Goal: Task Accomplishment & Management: Use online tool/utility

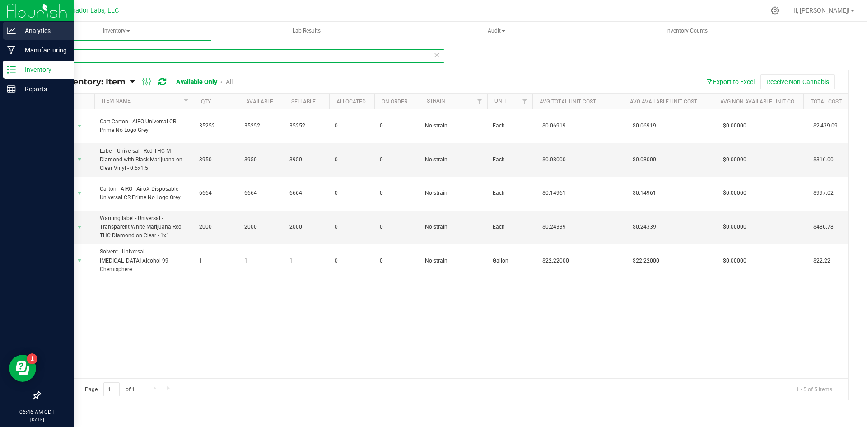
drag, startPoint x: 91, startPoint y: 56, endPoint x: 25, endPoint y: 27, distance: 71.4
click at [12, 45] on div "Analytics Manufacturing Inventory Reports 06:46 AM CDT [DATE] 09/24 Curador Lab…" at bounding box center [433, 213] width 867 height 427
type input "terps up"
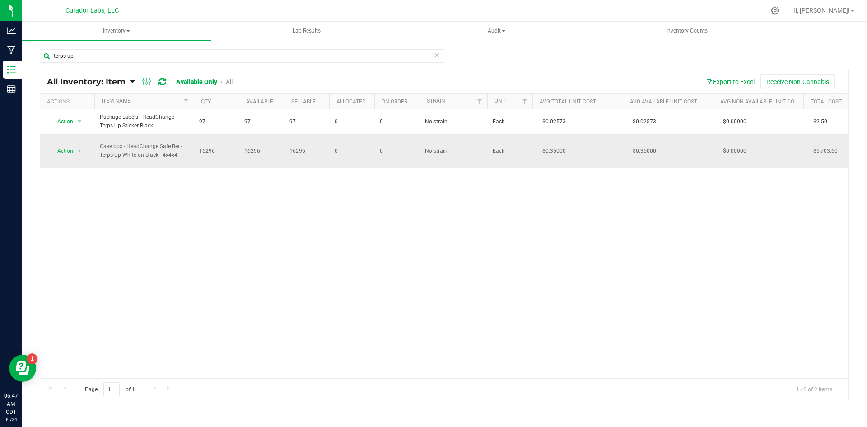
drag, startPoint x: 180, startPoint y: 153, endPoint x: 107, endPoint y: 141, distance: 74.2
click at [107, 141] on td "Case box - HeadChange Safe Bet - Terps Up White on Black - 4x4x4" at bounding box center [143, 150] width 99 height 33
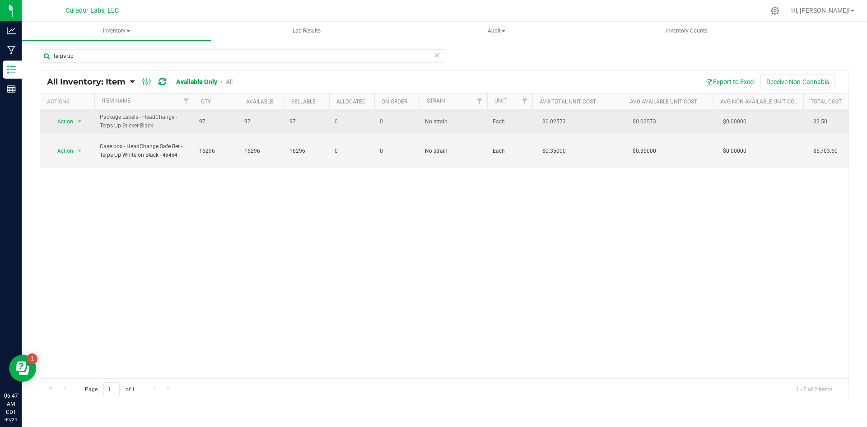
copy span "Case box - HeadChange Safe Bet - Terps Up White on Black - 4x4x4"
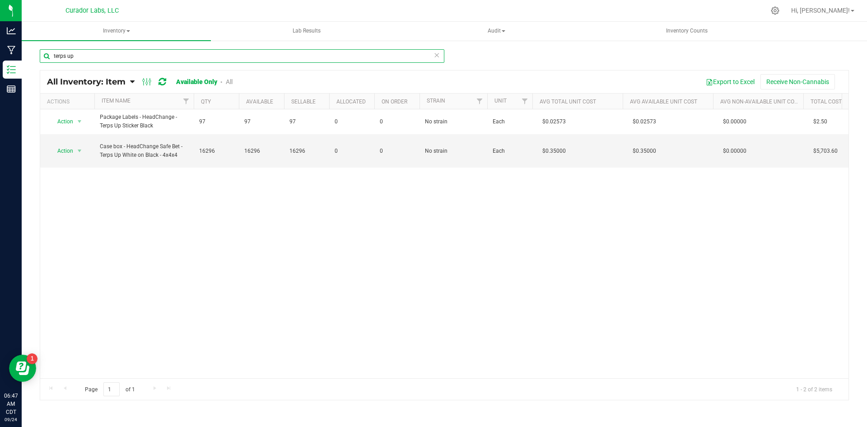
drag, startPoint x: 82, startPoint y: 61, endPoint x: 83, endPoint y: 41, distance: 19.9
click at [49, 43] on div "terps up All Inventory: Item Item Summary Item (default) Item by Strain Item by…" at bounding box center [445, 181] width 846 height 282
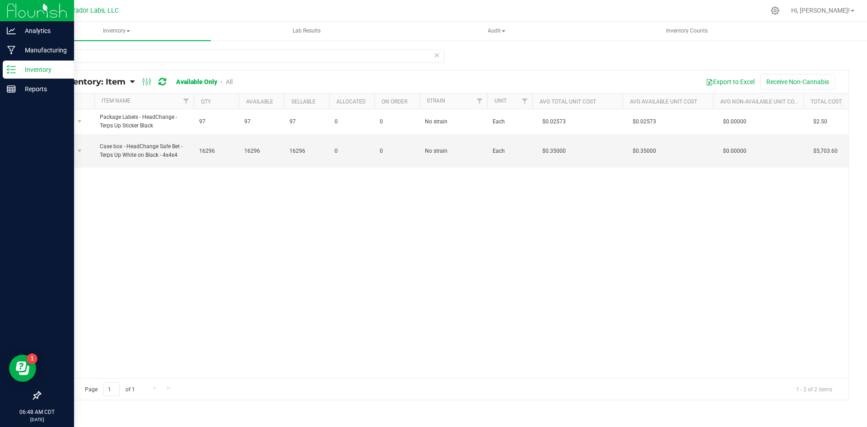
click at [11, 71] on icon at bounding box center [11, 69] width 9 height 9
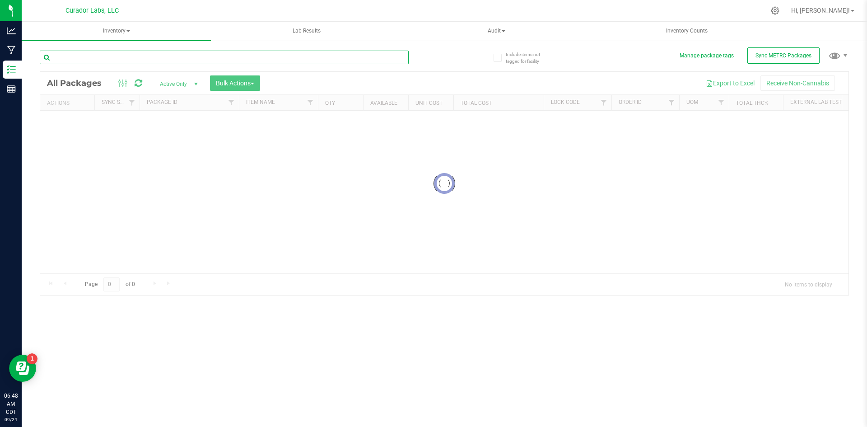
drag, startPoint x: 111, startPoint y: 63, endPoint x: 114, endPoint y: 57, distance: 6.1
click at [111, 63] on input "text" at bounding box center [224, 58] width 369 height 14
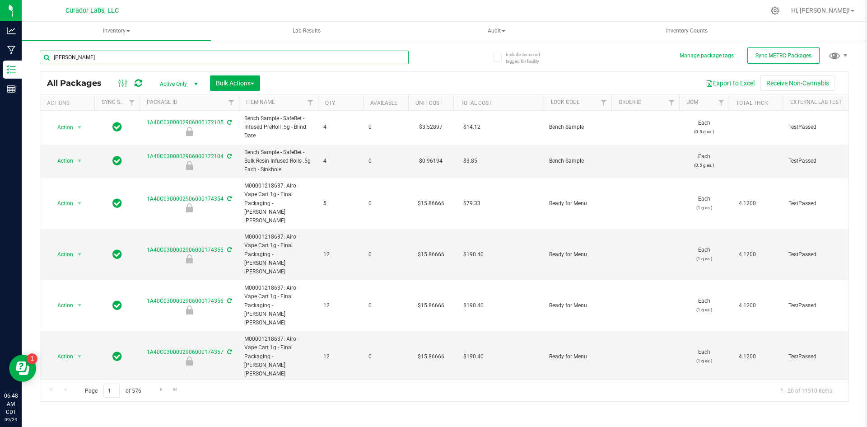
type input "[PERSON_NAME]"
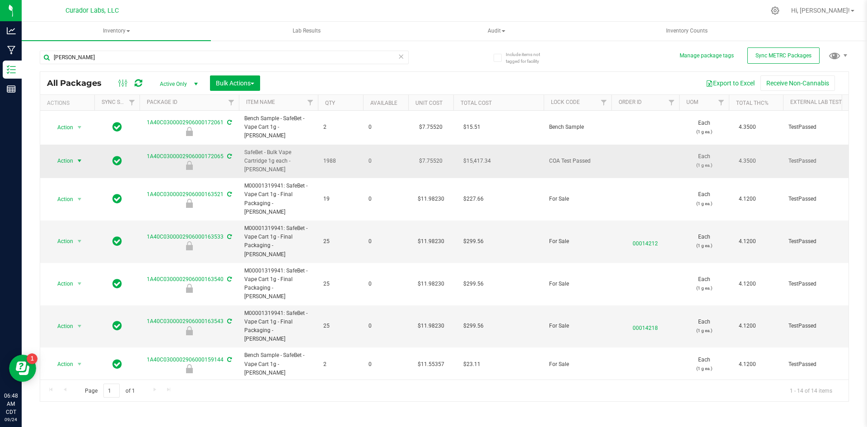
click at [61, 155] on span "Action" at bounding box center [61, 161] width 24 height 13
click at [70, 267] on li "Unlock package" at bounding box center [78, 274] width 57 height 14
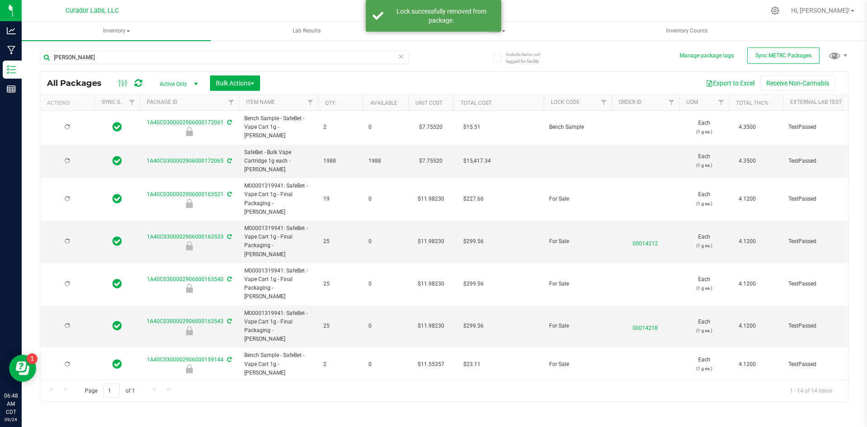
type input "[DATE]"
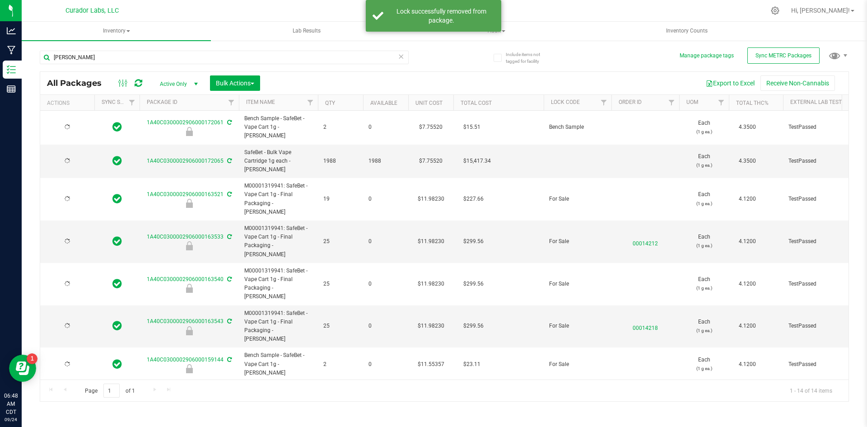
type input "[DATE]"
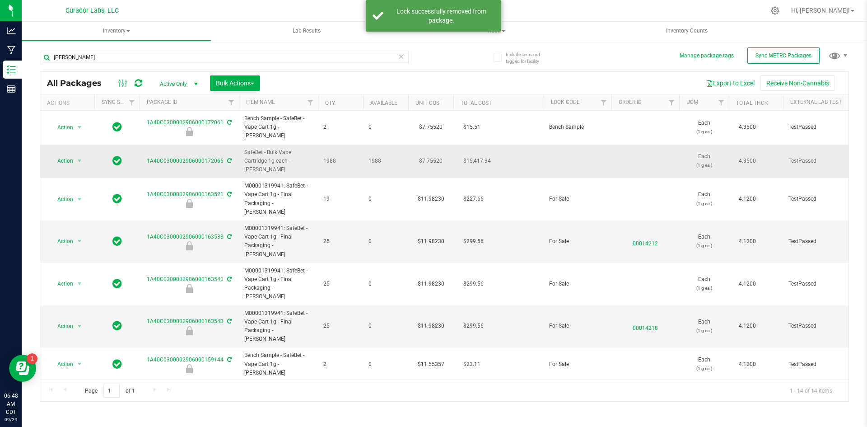
drag, startPoint x: 262, startPoint y: 162, endPoint x: 243, endPoint y: 149, distance: 23.1
click at [243, 149] on td "SafeBet - Bulk Vape Cartridge 1g each - [PERSON_NAME]" at bounding box center [278, 162] width 79 height 34
copy span "SafeBet - Bulk Vape Cartridge 1g each - [PERSON_NAME]"
click at [67, 155] on span "Action" at bounding box center [61, 161] width 24 height 13
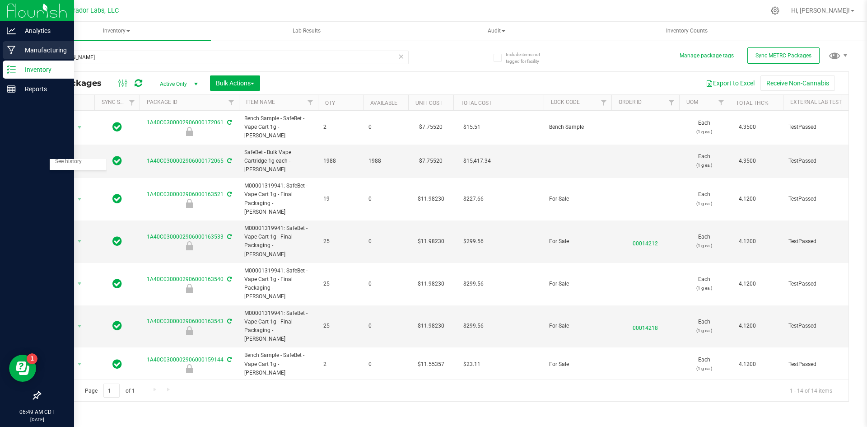
click at [9, 50] on icon at bounding box center [11, 50] width 9 height 9
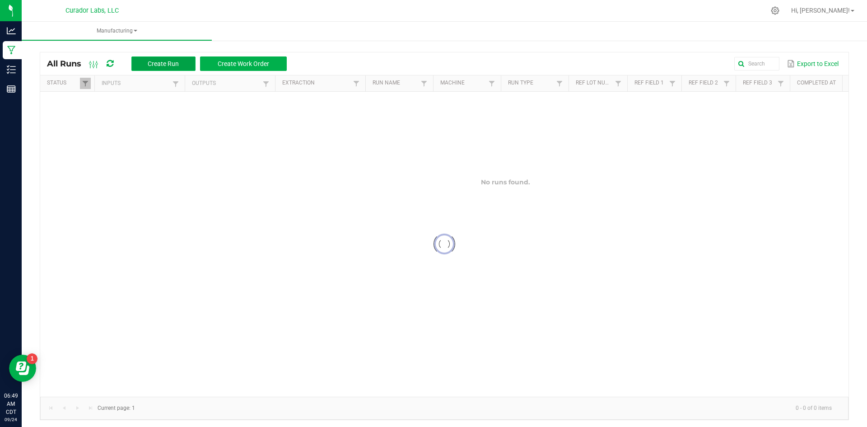
click at [148, 69] on button "Create Run" at bounding box center [163, 63] width 64 height 14
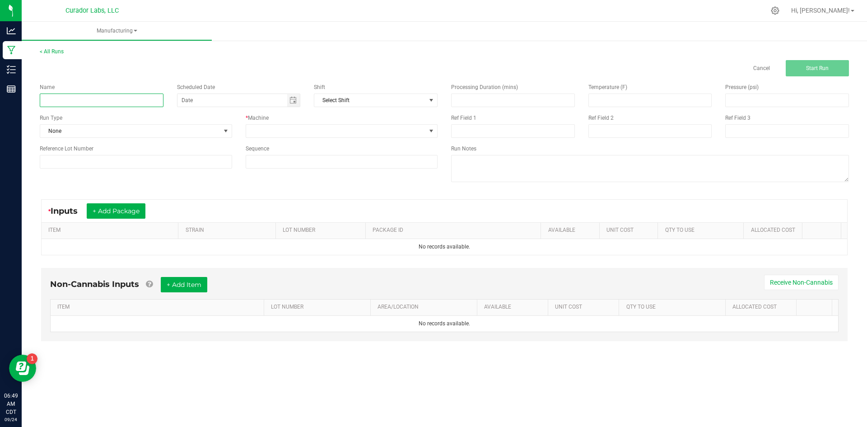
click at [150, 95] on input at bounding box center [102, 101] width 124 height 14
paste input "SafeBet - Bulk Vape Cartridge 1g each - [PERSON_NAME]"
type input "SafeBet - Bulk Vape Cartridge 1g each - [PERSON_NAME] - Final Packaging"
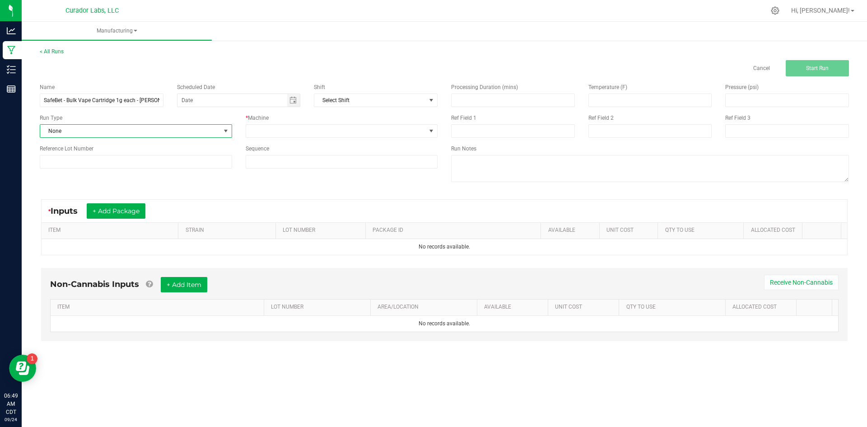
click at [137, 135] on span "None" at bounding box center [130, 131] width 180 height 13
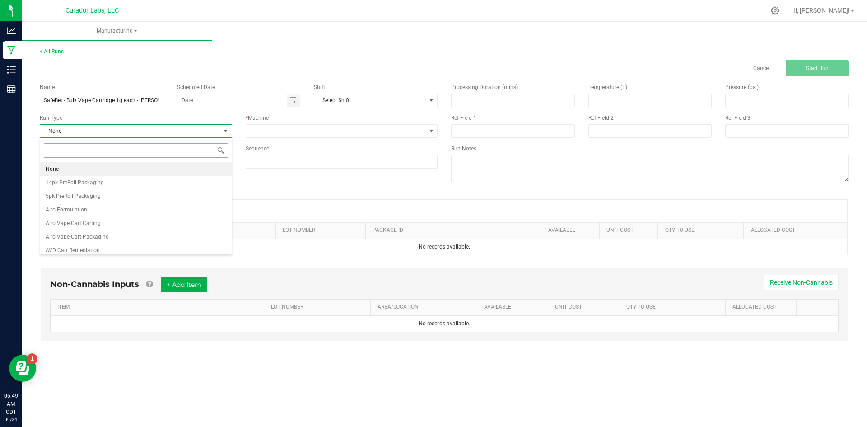
scroll to position [14, 192]
type input "safebet"
click at [127, 225] on li "SafeBet Cart 1g Packaging" at bounding box center [136, 223] width 192 height 14
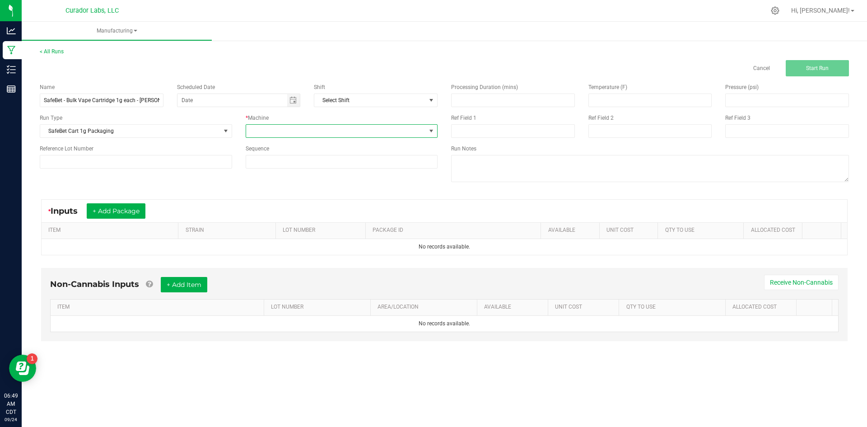
click at [265, 131] on span at bounding box center [336, 131] width 180 height 13
type input "glo"
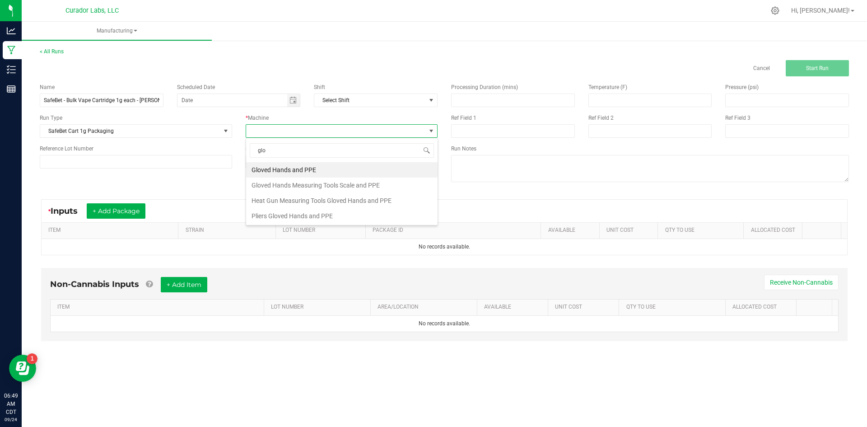
drag, startPoint x: 269, startPoint y: 170, endPoint x: 264, endPoint y: 172, distance: 4.9
click at [267, 170] on li "Gloved Hands and PPE" at bounding box center [342, 169] width 192 height 15
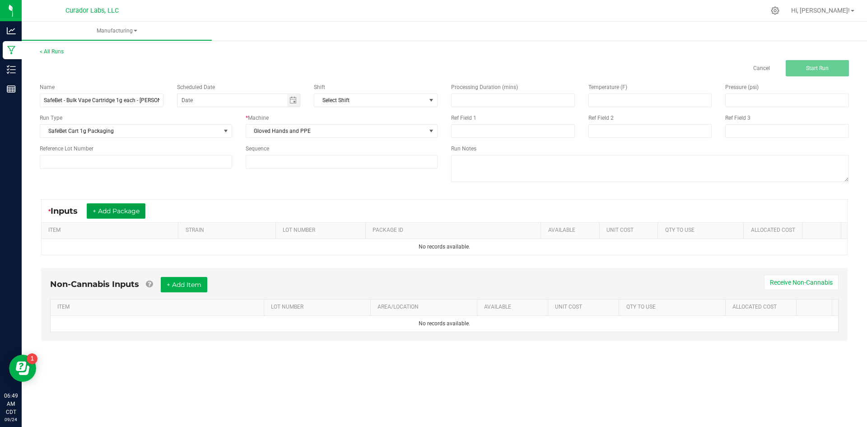
click at [132, 210] on button "+ Add Package" at bounding box center [116, 210] width 59 height 15
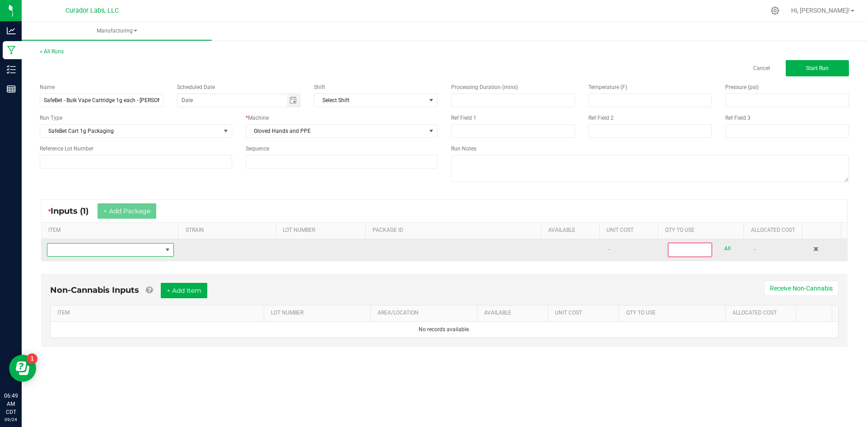
click at [113, 253] on span "NO DATA FOUND" at bounding box center [104, 250] width 115 height 13
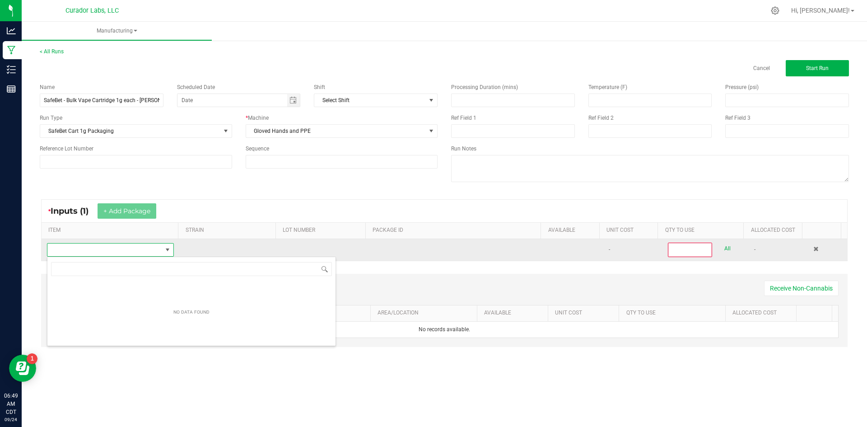
scroll to position [45166, 45054]
type input "SafeBet - Bulk Vape Cartridge 1g each - [PERSON_NAME]"
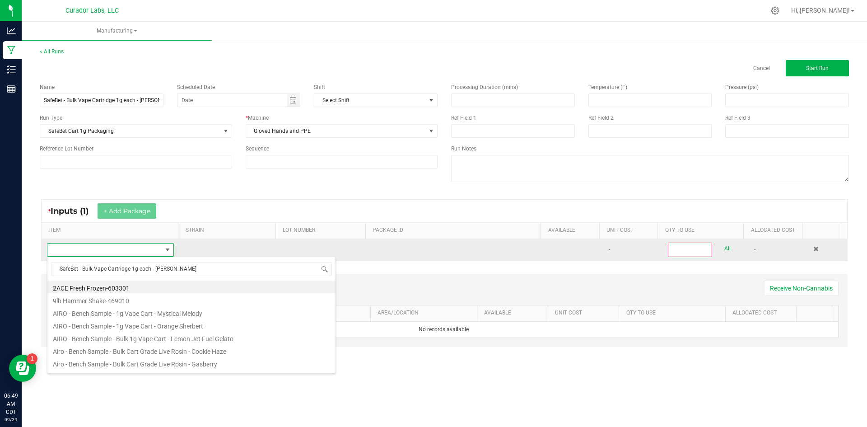
scroll to position [14, 125]
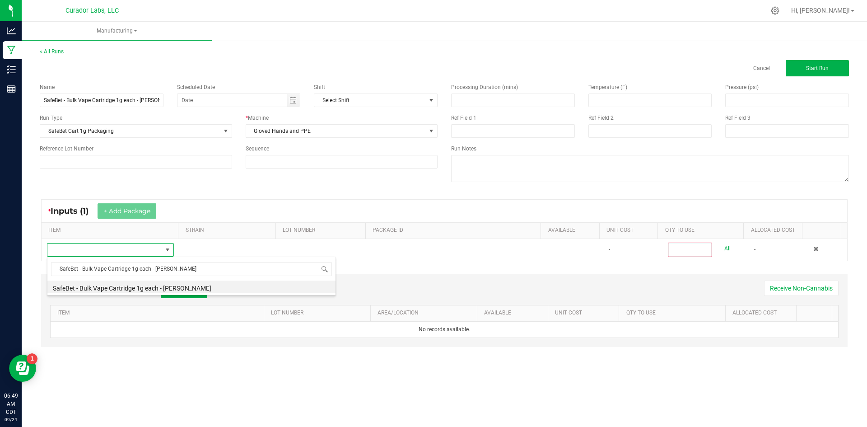
click at [154, 292] on li "SafeBet - Bulk Vape Cartridge 1g each - [PERSON_NAME]" at bounding box center [191, 287] width 288 height 13
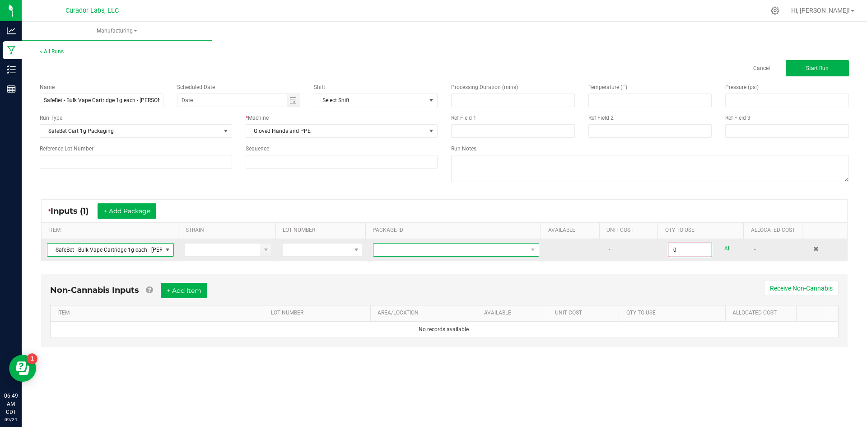
drag, startPoint x: 470, startPoint y: 256, endPoint x: 473, endPoint y: 251, distance: 5.9
click at [473, 252] on span at bounding box center [451, 250] width 154 height 13
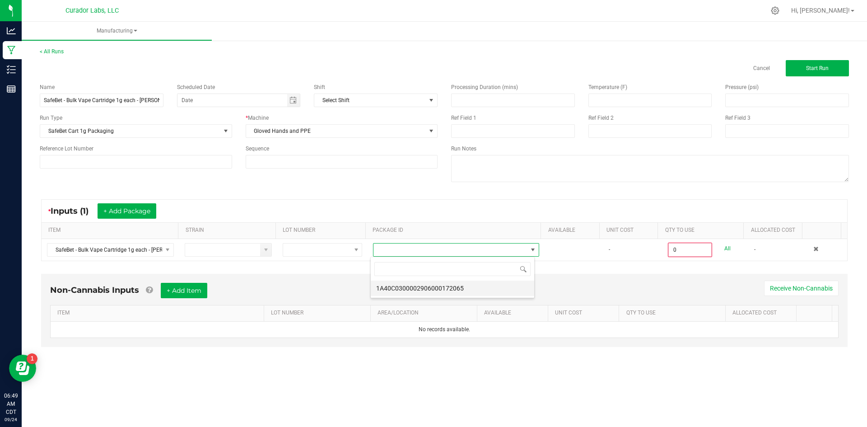
click at [455, 294] on li "1A40C0300002906000172065" at bounding box center [453, 288] width 164 height 15
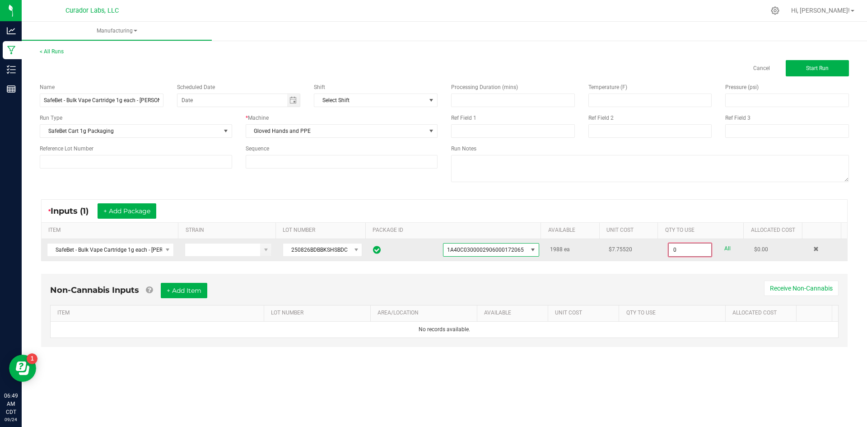
click at [693, 250] on input "0" at bounding box center [690, 250] width 42 height 13
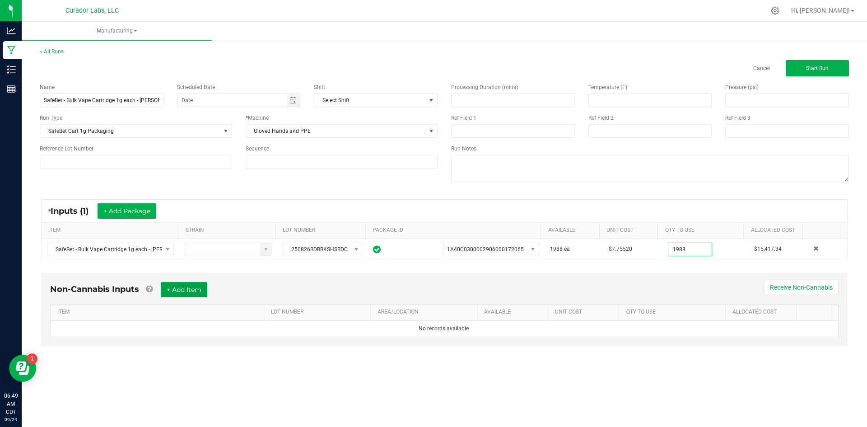
type input "1988 ea"
click at [202, 287] on button "+ Add Item" at bounding box center [184, 289] width 47 height 15
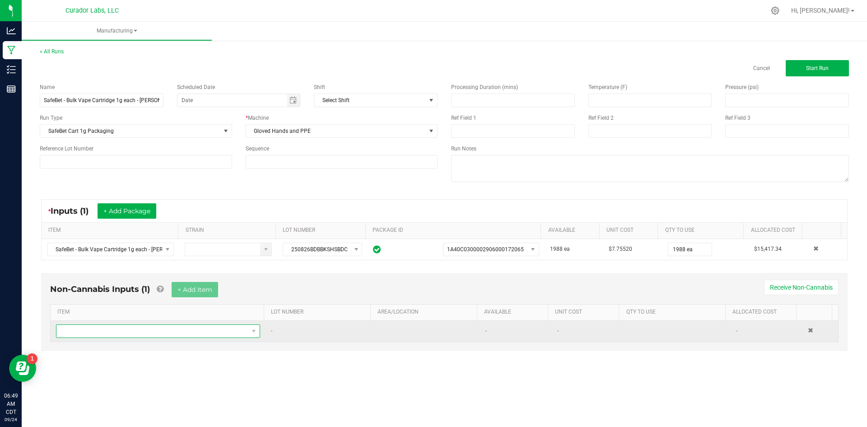
click at [185, 327] on span "NO DATA FOUND" at bounding box center [152, 331] width 192 height 13
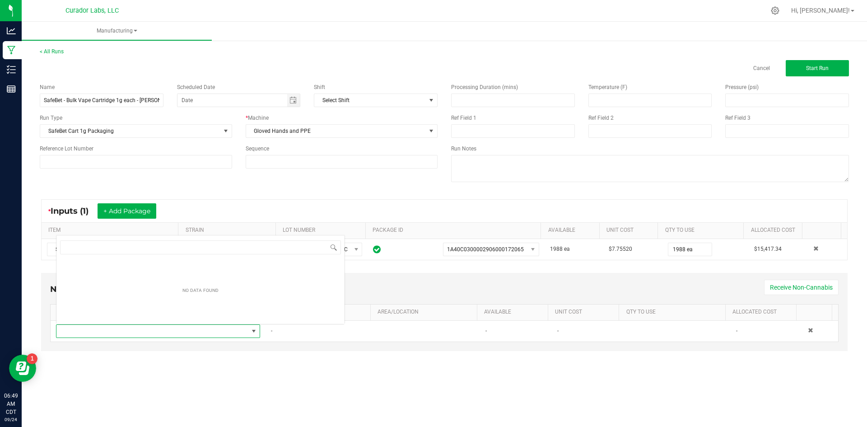
scroll to position [14, 201]
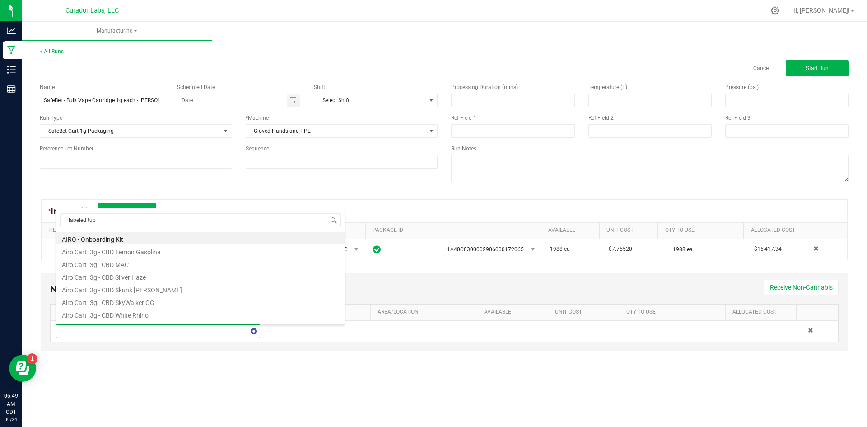
type input "labeled tube"
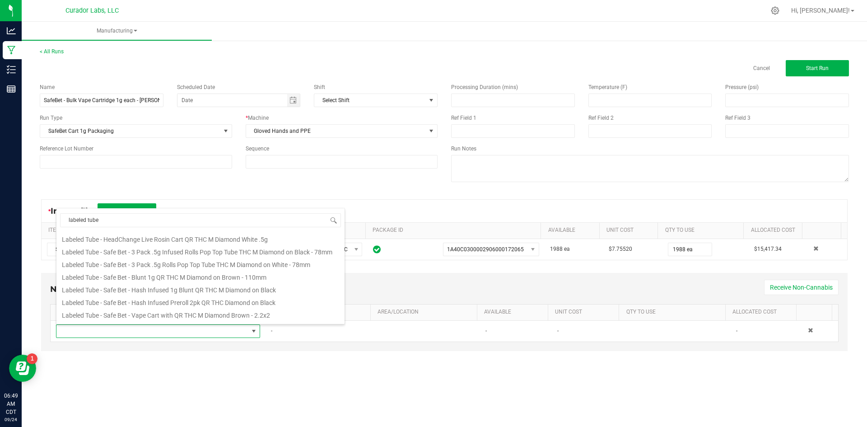
scroll to position [90, 0]
click at [186, 312] on li "Labeled Tube - Safe Bet - Vape Cart with QR THC M Diamond Brown - 2.2x2" at bounding box center [200, 312] width 288 height 13
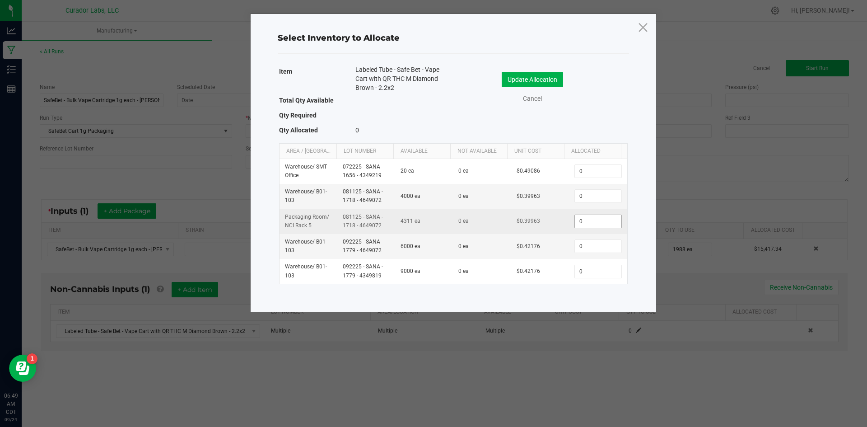
click at [588, 226] on input "0" at bounding box center [598, 221] width 46 height 13
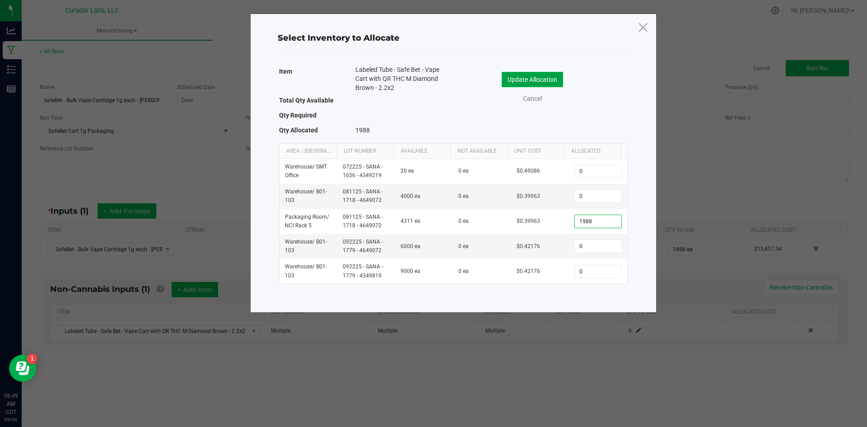
type input "1,988"
click at [554, 80] on button "Update Allocation" at bounding box center [532, 79] width 61 height 15
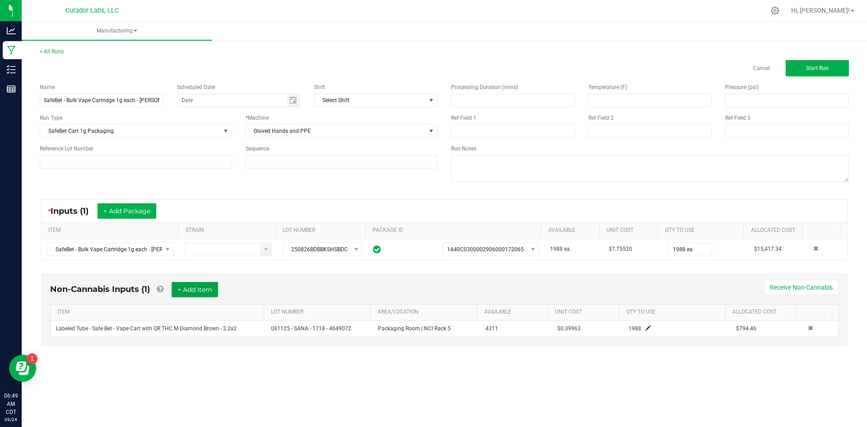
click at [193, 285] on button "+ Add Item" at bounding box center [195, 289] width 47 height 15
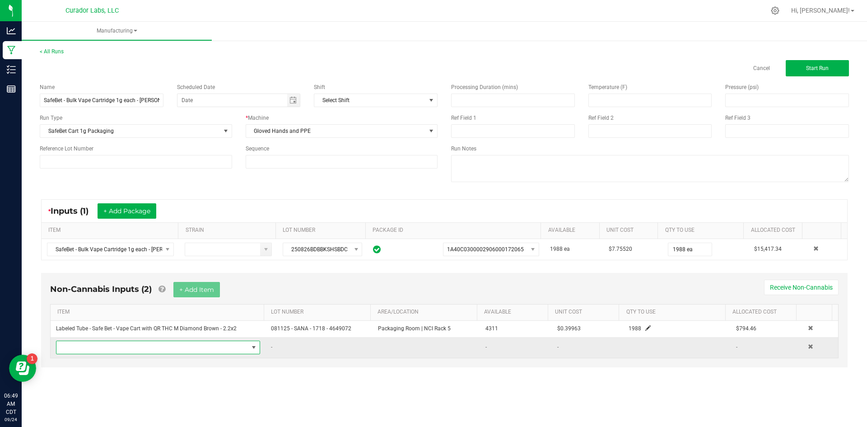
click at [151, 347] on span "NO DATA FOUND" at bounding box center [152, 347] width 192 height 13
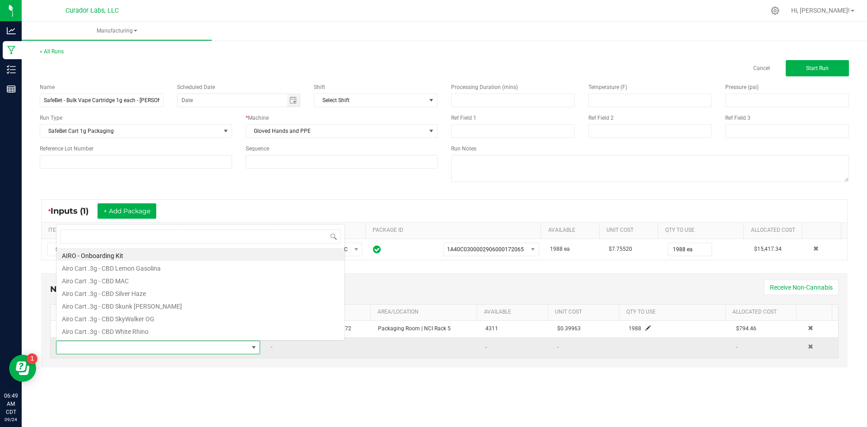
scroll to position [14, 201]
type input "case box"
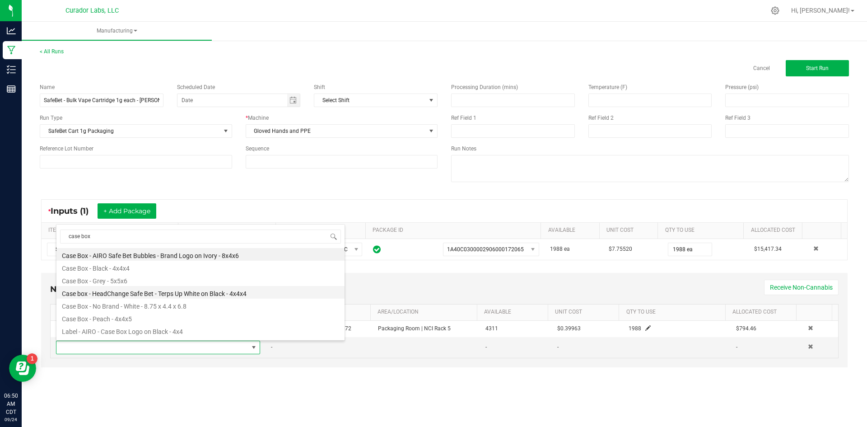
click at [197, 294] on li "Case box - HeadChange Safe Bet - Terps Up White on Black - 4x4x4" at bounding box center [200, 292] width 288 height 13
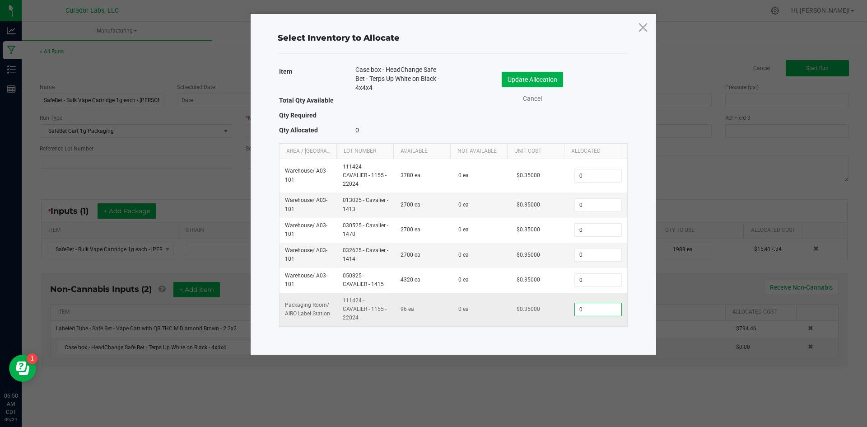
click at [584, 314] on input "0" at bounding box center [598, 309] width 46 height 13
type input "80"
click at [521, 74] on button "Update Allocation" at bounding box center [532, 79] width 61 height 15
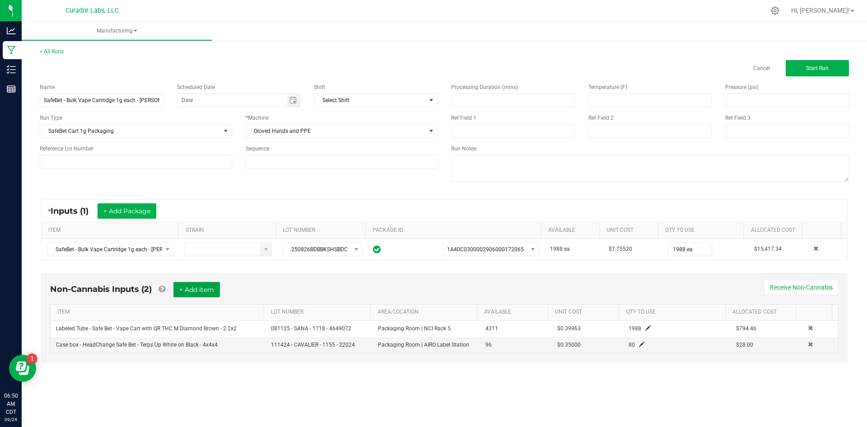
drag, startPoint x: 209, startPoint y: 292, endPoint x: 199, endPoint y: 299, distance: 11.8
click at [207, 292] on button "+ Add Item" at bounding box center [196, 289] width 47 height 15
drag, startPoint x: 197, startPoint y: 366, endPoint x: 176, endPoint y: 378, distance: 24.5
click at [195, 366] on span "NO DATA FOUND" at bounding box center [152, 363] width 192 height 13
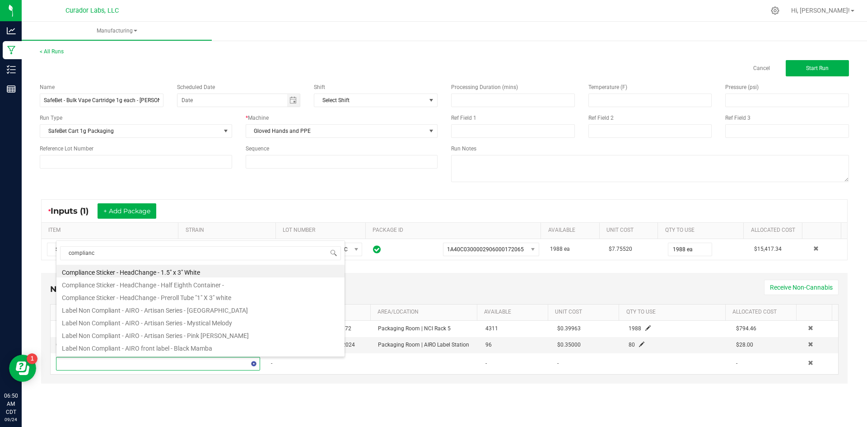
type input "compliance"
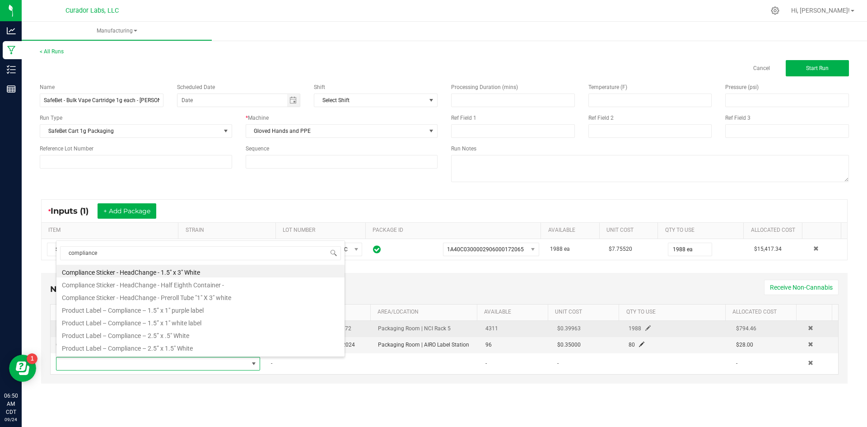
click at [185, 322] on li "Product Label – Compliance – 1.5” x 1" white label" at bounding box center [200, 321] width 288 height 13
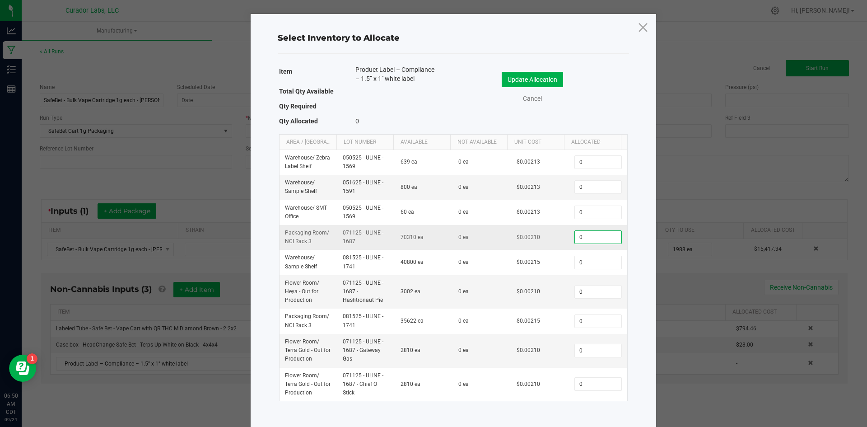
click at [575, 243] on input "0" at bounding box center [598, 237] width 46 height 13
click at [577, 240] on input "0" at bounding box center [598, 237] width 46 height 13
type input "2,148"
click at [546, 80] on button "Update Allocation" at bounding box center [532, 79] width 61 height 15
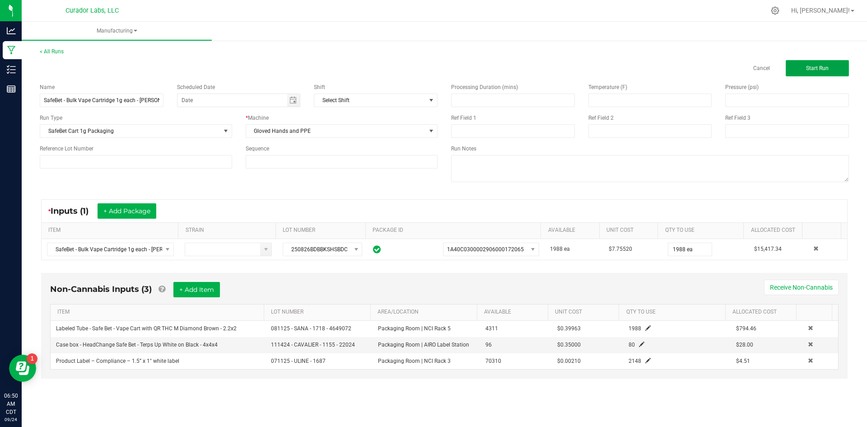
click at [812, 65] on span "Start Run" at bounding box center [817, 68] width 23 height 6
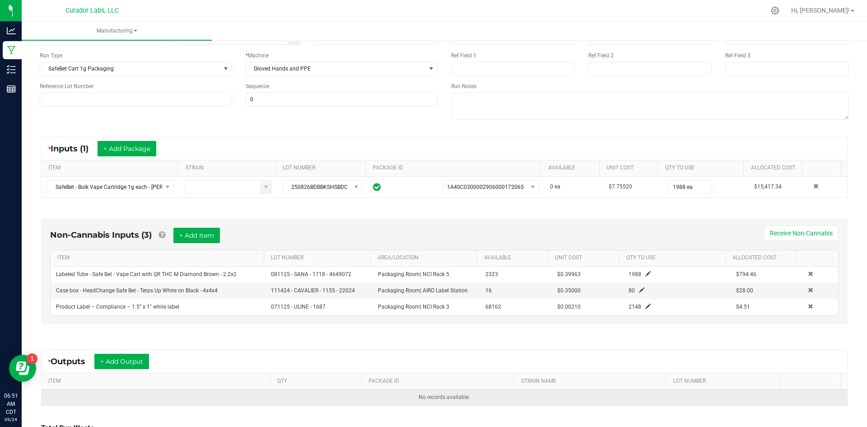
scroll to position [163, 0]
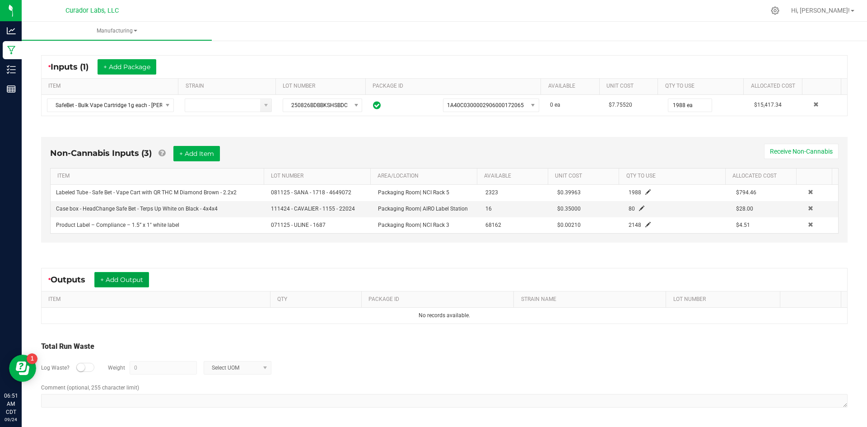
click at [134, 277] on button "+ Add Output" at bounding box center [121, 279] width 55 height 15
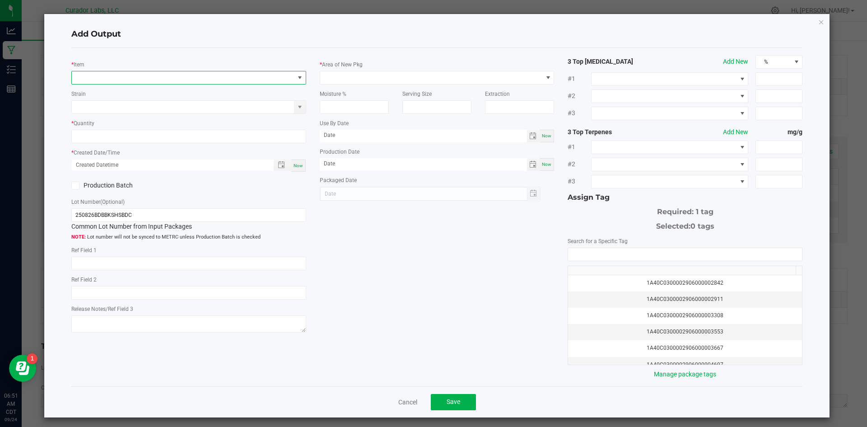
click at [118, 83] on span "NO DATA FOUND" at bounding box center [183, 77] width 223 height 13
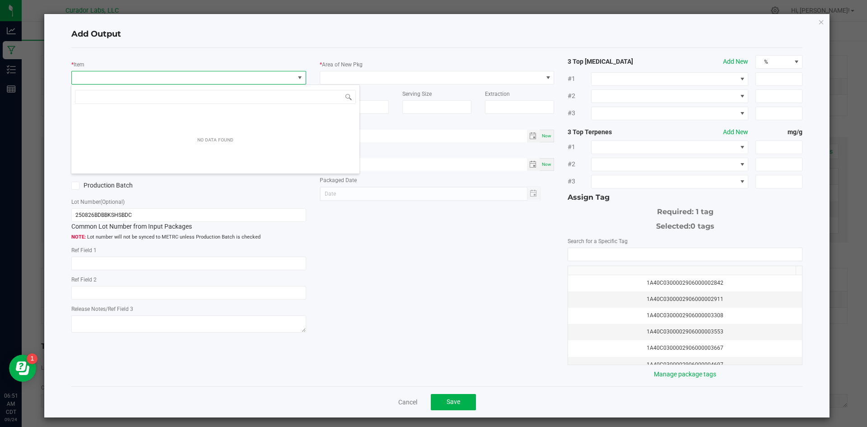
scroll to position [14, 233]
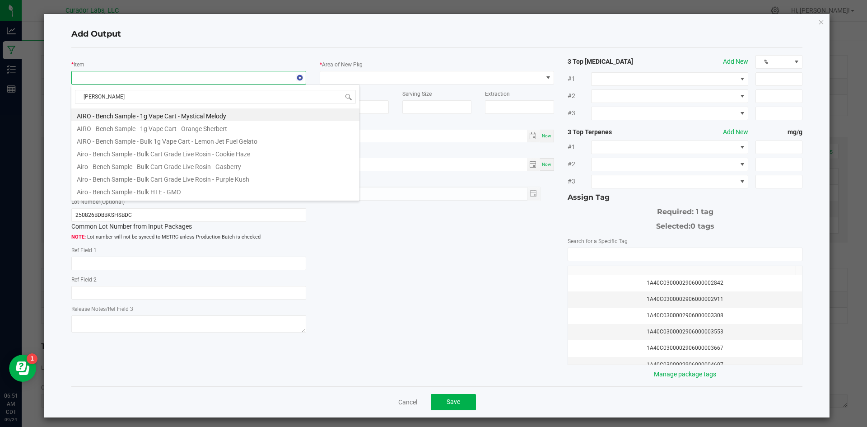
type input "[PERSON_NAME]"
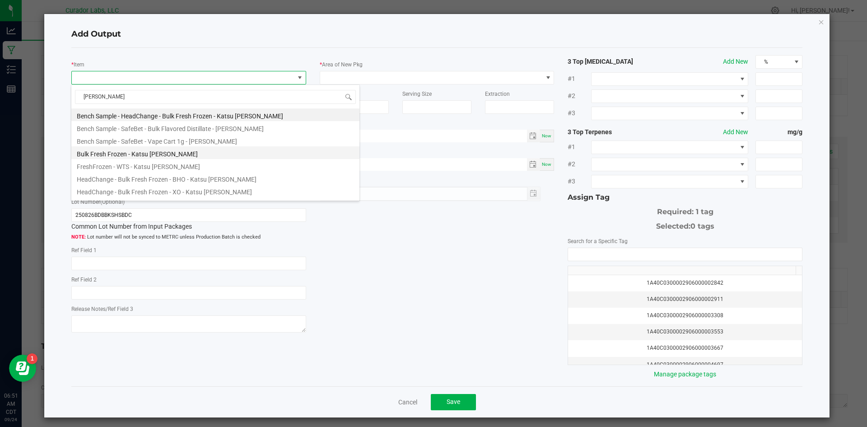
scroll to position [45, 0]
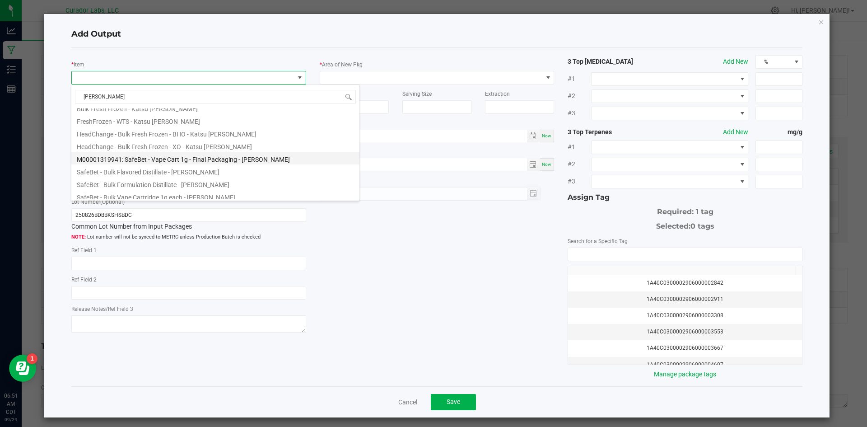
click at [178, 162] on li "M00001319941: SafeBet - Vape Cart 1g - Final Packaging - [PERSON_NAME]" at bounding box center [215, 158] width 288 height 13
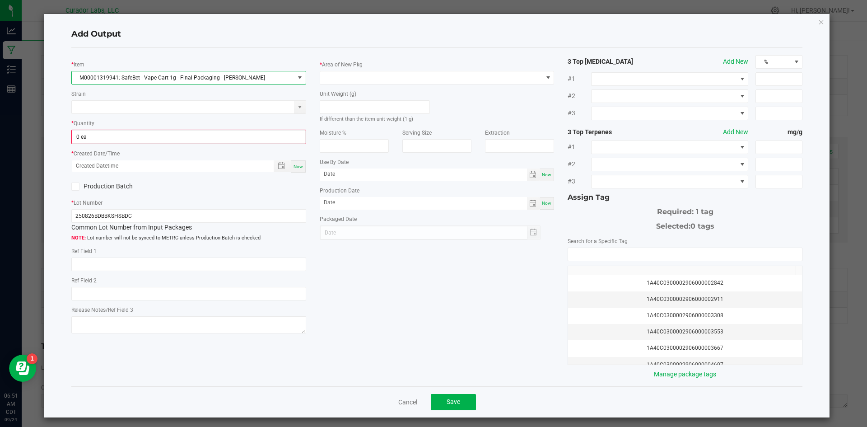
click at [161, 125] on div "* Quantity 0 ea" at bounding box center [188, 131] width 235 height 26
click at [156, 138] on input "0" at bounding box center [188, 137] width 233 height 13
type input "1988 ea"
click at [296, 169] on div "Now" at bounding box center [298, 165] width 14 height 12
type input "[DATE] 6:51 AM"
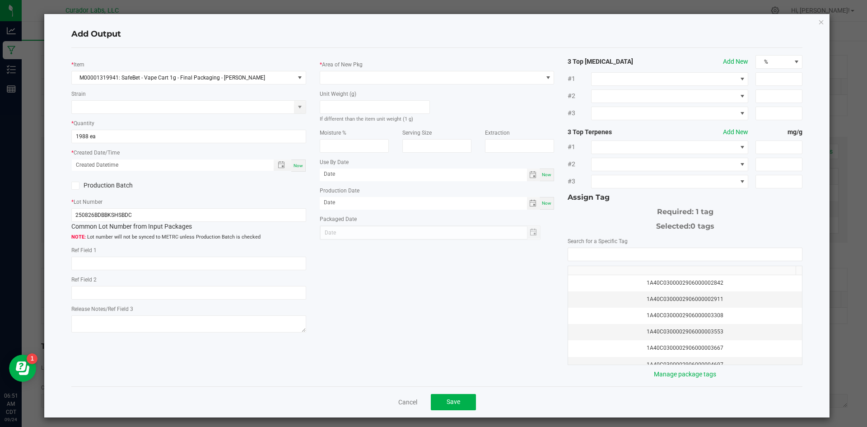
type input "[DATE]"
click at [344, 79] on span at bounding box center [431, 77] width 223 height 13
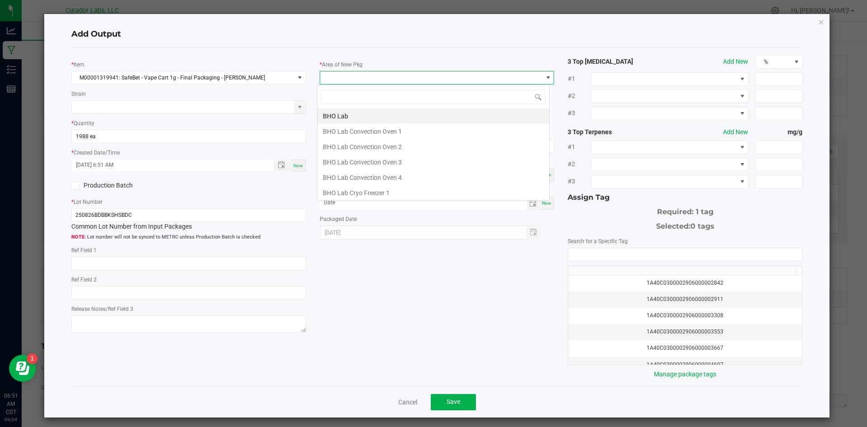
scroll to position [14, 233]
type input "vault"
click at [332, 189] on li "Vault" at bounding box center [434, 192] width 232 height 15
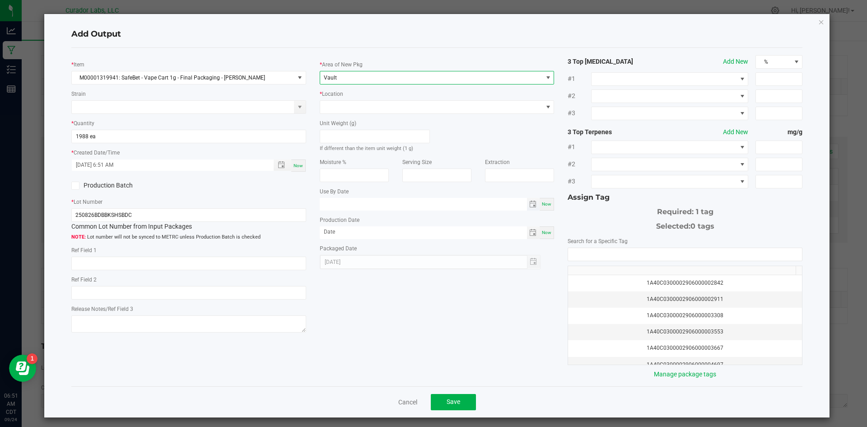
type input "month/day/year"
click at [344, 204] on input "month/day/year" at bounding box center [423, 203] width 207 height 11
click at [363, 198] on input "month/day/year" at bounding box center [423, 203] width 207 height 11
click at [377, 200] on input "month/day/year" at bounding box center [423, 203] width 207 height 11
click at [396, 108] on span at bounding box center [431, 107] width 223 height 13
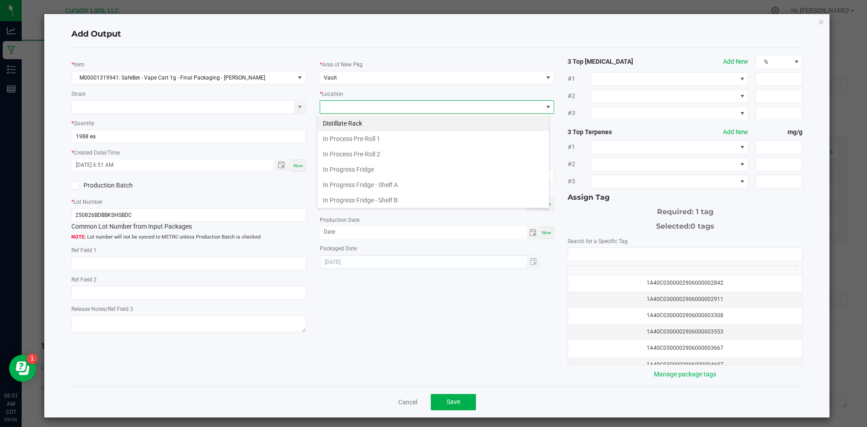
scroll to position [140, 0]
click at [362, 201] on li "Packaging Rack" at bounding box center [434, 198] width 232 height 15
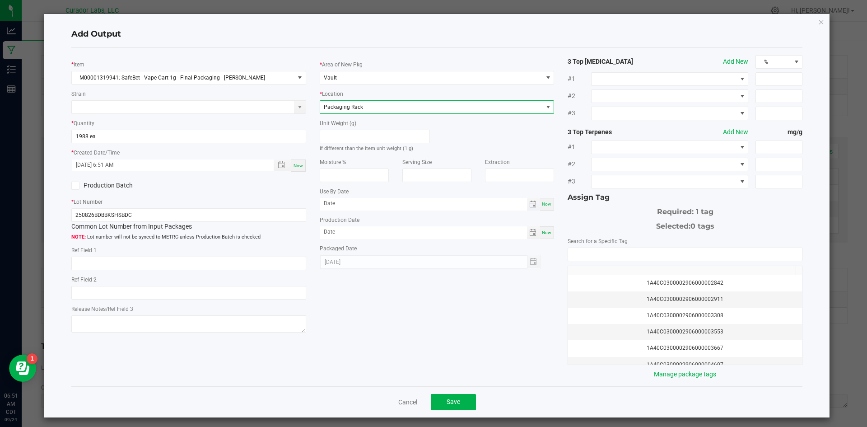
click at [365, 209] on span at bounding box center [423, 204] width 207 height 13
type input "month/day/year"
click at [366, 207] on input "month/day/year" at bounding box center [423, 203] width 207 height 11
drag, startPoint x: 375, startPoint y: 203, endPoint x: 309, endPoint y: 206, distance: 65.6
click at [309, 206] on div "* Item M00001319941: SafeBet - Vape Cart 1g - Final Packaging - [PERSON_NAME] S…" at bounding box center [437, 217] width 745 height 324
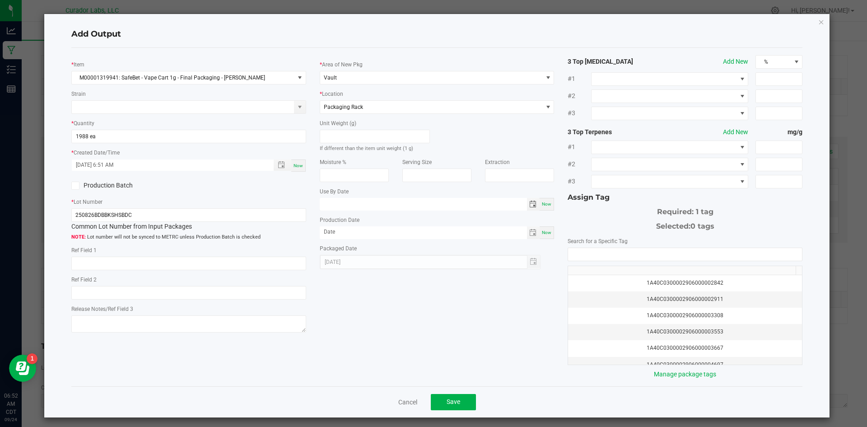
type input "month/day/year"
type input "[DATE]"
click at [585, 259] on input "NO DATA FOUND" at bounding box center [685, 254] width 234 height 13
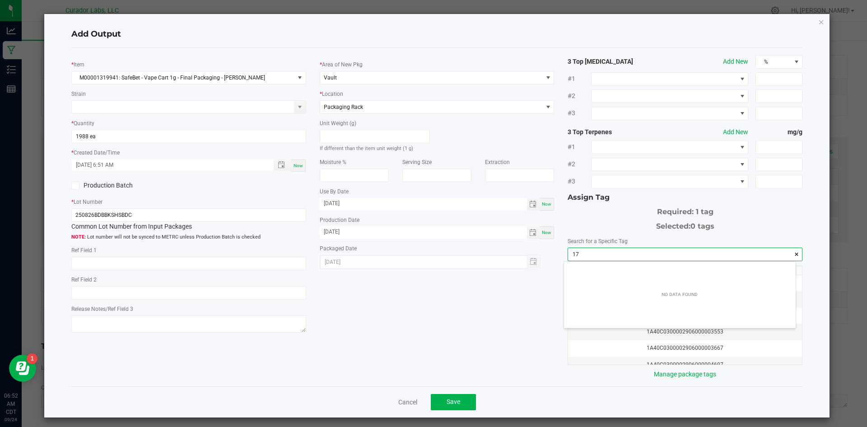
scroll to position [13, 232]
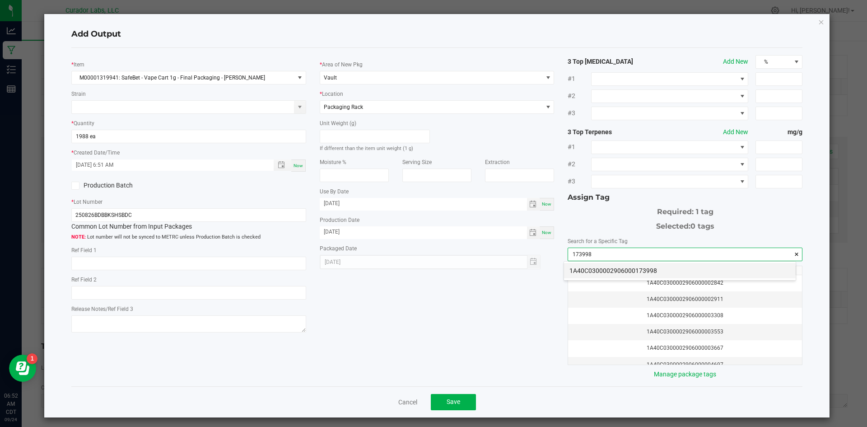
click at [624, 267] on li "1A40C0300002906000173998" at bounding box center [680, 270] width 232 height 15
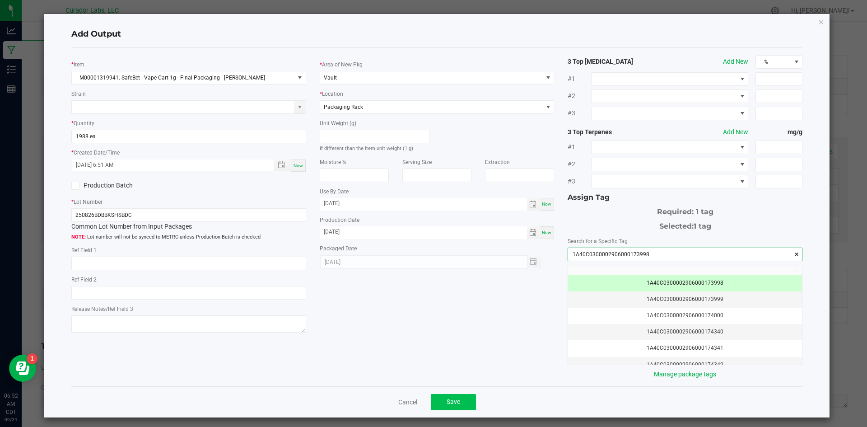
type input "1A40C0300002906000173998"
click at [464, 397] on button "Save" at bounding box center [453, 402] width 45 height 16
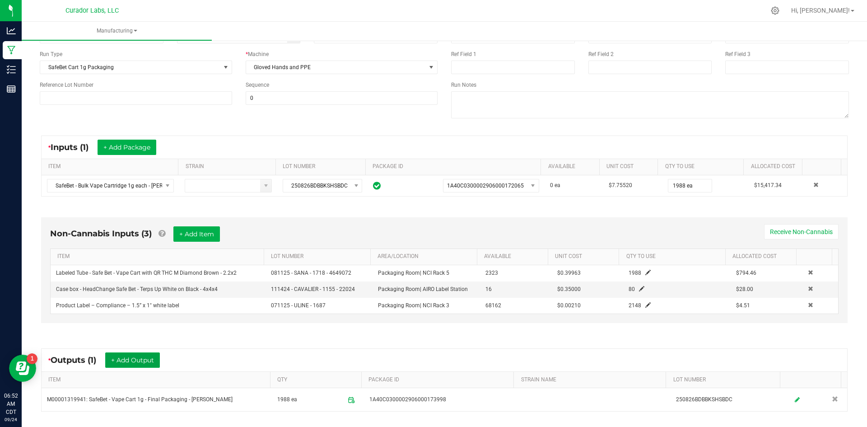
scroll to position [0, 0]
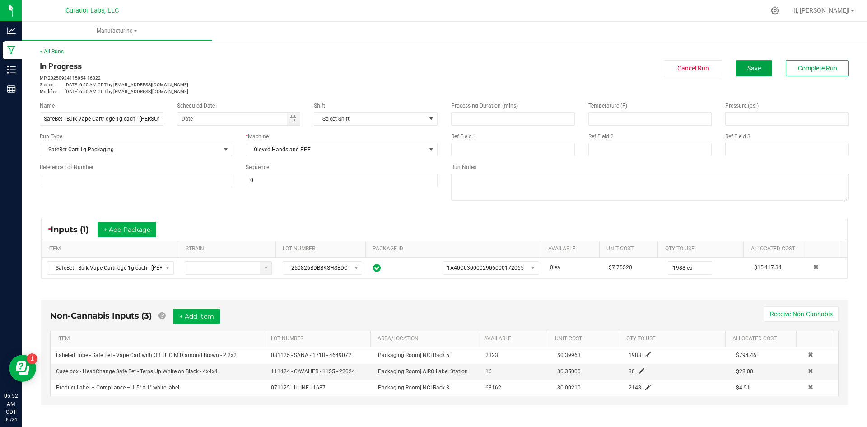
click at [748, 67] on span "Save" at bounding box center [755, 68] width 14 height 7
click at [460, 81] on div "In Progress MP-20250924115054-16822 Started: [DATE] 6:50 AM CDT by [EMAIL_ADDRE…" at bounding box center [444, 77] width 823 height 35
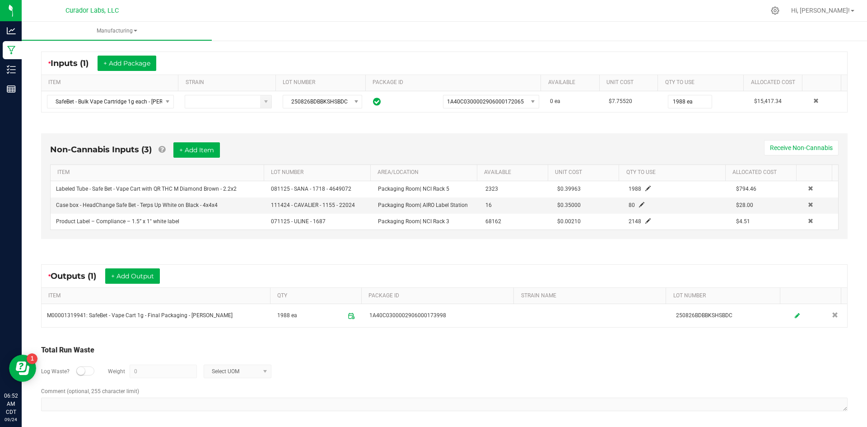
scroll to position [170, 0]
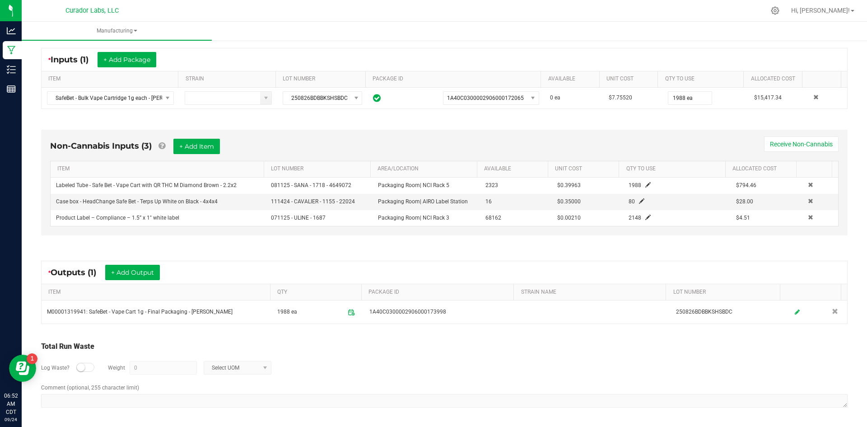
click at [319, 247] on div "Non-Cannabis Inputs (3) + Add Item Receive Non-Cannabis ITEM LOT NUMBER AREA/LO…" at bounding box center [444, 185] width 823 height 136
